Goal: Transaction & Acquisition: Purchase product/service

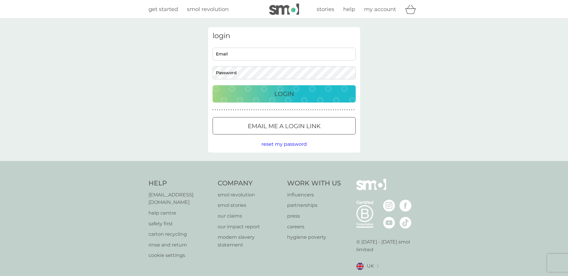
type input "[PERSON_NAME][EMAIL_ADDRESS][DOMAIN_NAME]"
click at [288, 106] on div "login [PERSON_NAME][EMAIL_ADDRESS][DOMAIN_NAME] Email Password Login ● ● ● ● ● …" at bounding box center [284, 90] width 152 height 126
click at [288, 93] on p "Login" at bounding box center [284, 94] width 20 height 10
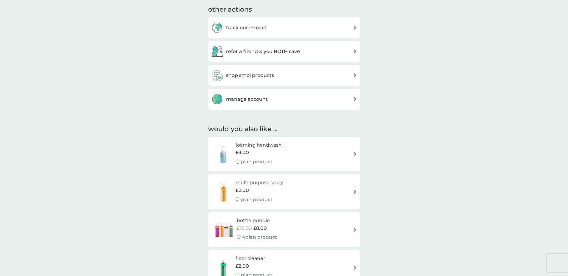
scroll to position [268, 0]
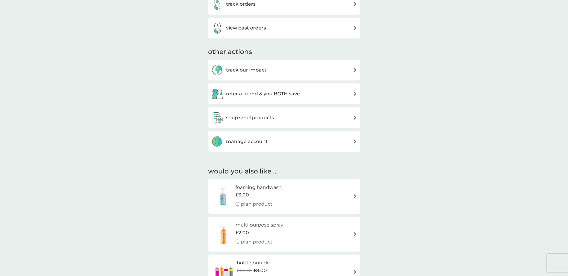
click at [283, 120] on div "shop smol products" at bounding box center [284, 118] width 146 height 12
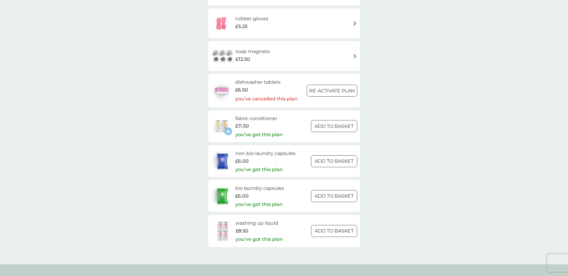
scroll to position [878, 0]
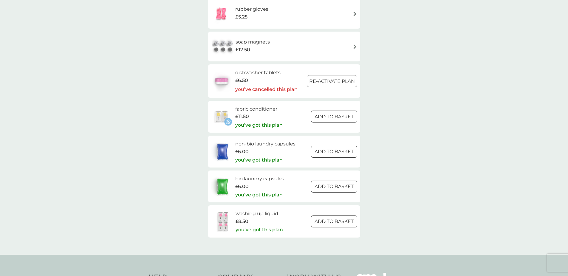
click at [277, 143] on h6 "non-bio laundry capsules" at bounding box center [265, 144] width 60 height 8
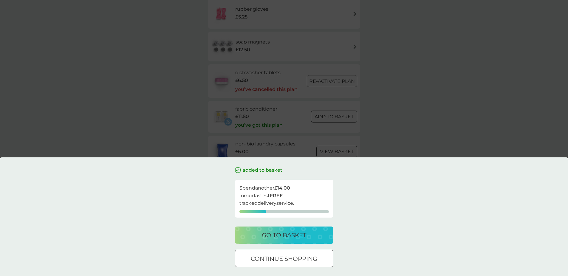
click at [184, 106] on div "added to basket Spend another £14.00 for our fastest FREE tracked delivery serv…" at bounding box center [284, 138] width 568 height 276
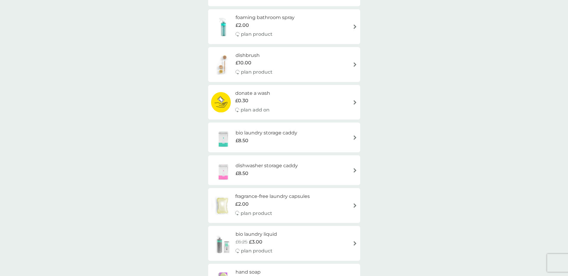
scroll to position [267, 0]
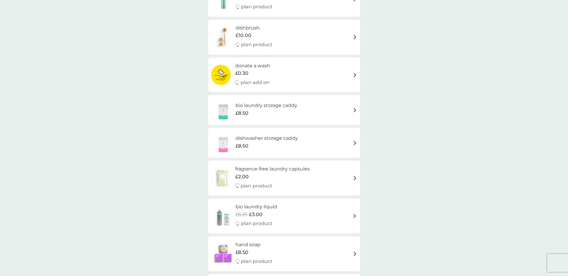
click at [297, 172] on h6 "fragrance-free laundry capsules" at bounding box center [272, 169] width 75 height 8
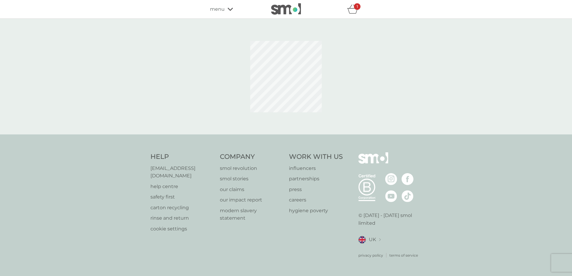
select select "42"
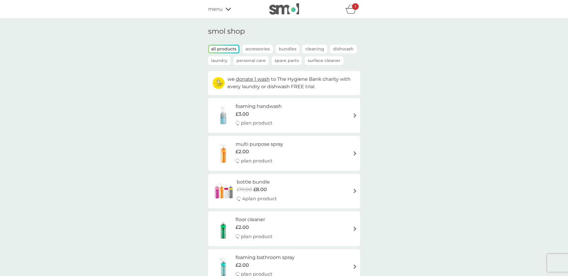
click at [293, 49] on p "Bundles" at bounding box center [288, 49] width 24 height 9
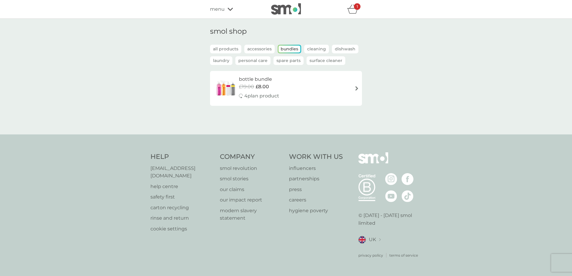
click at [229, 59] on p "Laundry" at bounding box center [221, 60] width 22 height 9
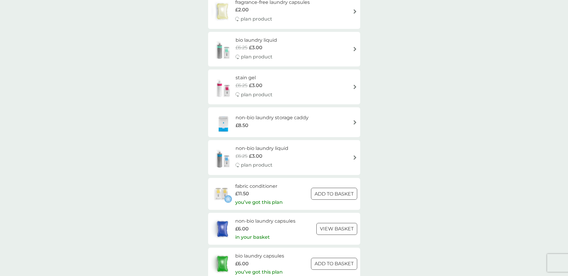
scroll to position [176, 0]
click at [324, 145] on div "non-bio laundry liquid £6.25 £3.00 plan product" at bounding box center [284, 157] width 146 height 26
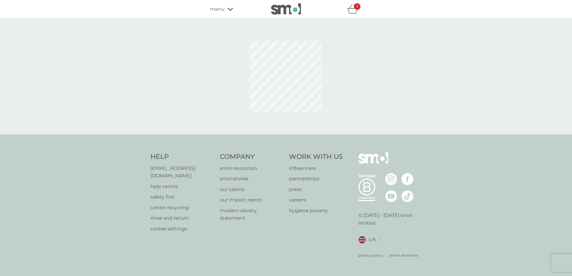
select select "91"
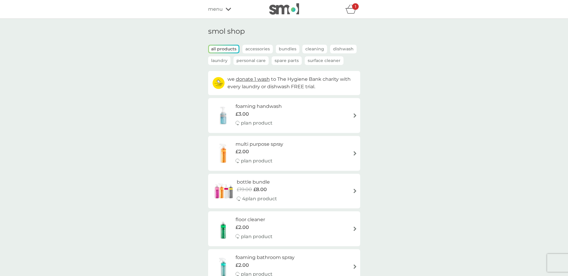
scroll to position [176, 0]
